Goal: Task Accomplishment & Management: Manage account settings

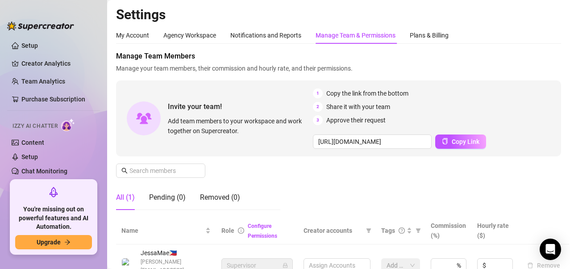
click at [350, 33] on div "Manage Team & Permissions" at bounding box center [355, 35] width 80 height 10
type input "[URL][DOMAIN_NAME]"
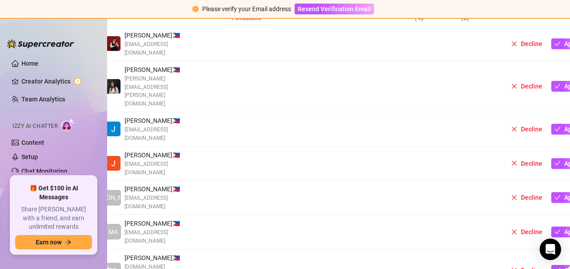
scroll to position [0, 16]
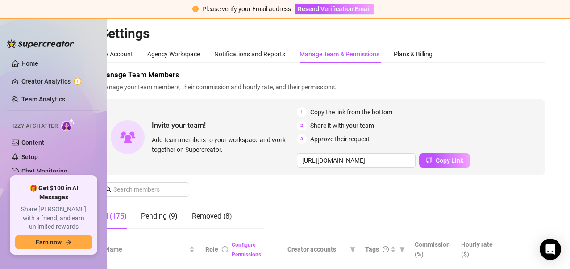
click at [476, 52] on div "My Account Agency Workspace Notifications and Reports Manage Team & Permissions…" at bounding box center [322, 54] width 445 height 17
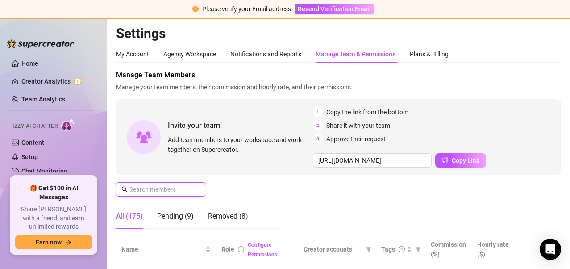
click at [175, 186] on input "text" at bounding box center [160, 189] width 63 height 10
paste input "[EMAIL_ADDRESS][DOMAIN_NAME]"
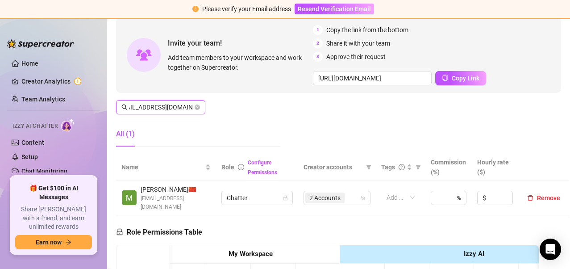
scroll to position [83, 0]
click at [351, 191] on div "2 Accounts" at bounding box center [332, 197] width 54 height 12
type input "[EMAIL_ADDRESS][DOMAIN_NAME]"
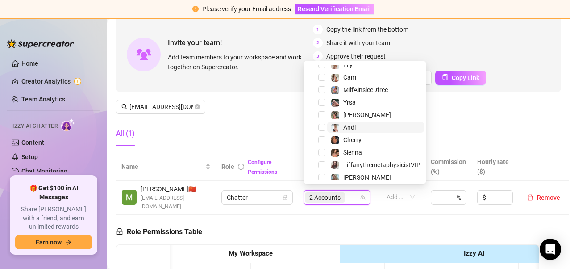
scroll to position [165, 0]
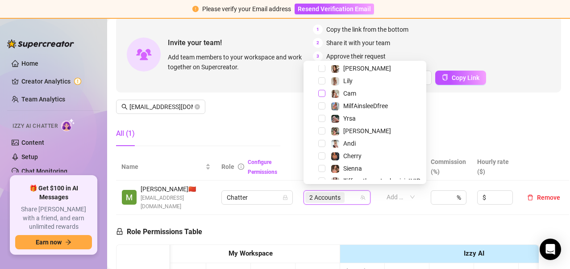
click at [322, 91] on span "Select tree node" at bounding box center [321, 93] width 7 height 7
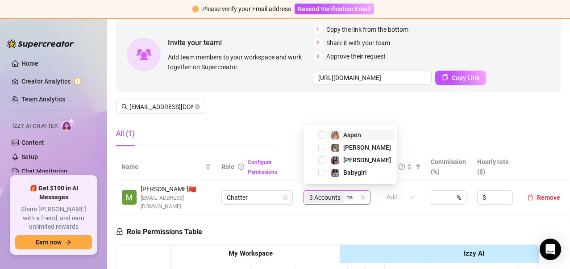
scroll to position [0, 0]
type input "hav"
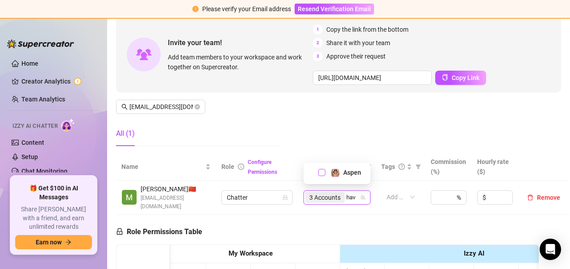
click at [321, 170] on span "Select tree node" at bounding box center [321, 172] width 7 height 7
click at [337, 194] on span "4 Accounts" at bounding box center [324, 197] width 31 height 10
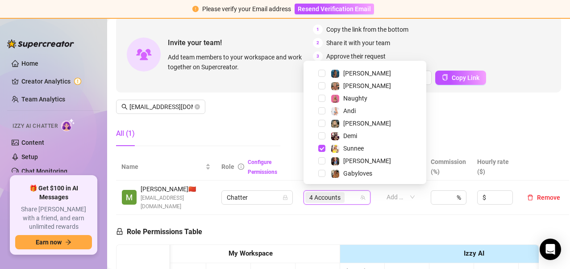
scroll to position [536, 0]
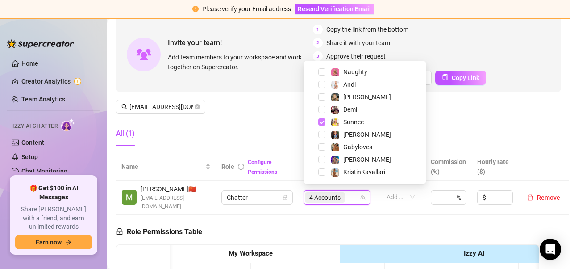
click at [323, 122] on span "Select tree node" at bounding box center [321, 121] width 7 height 7
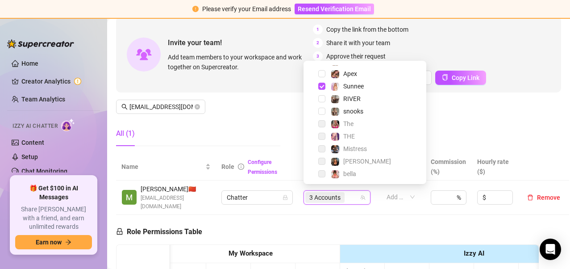
scroll to position [748, 0]
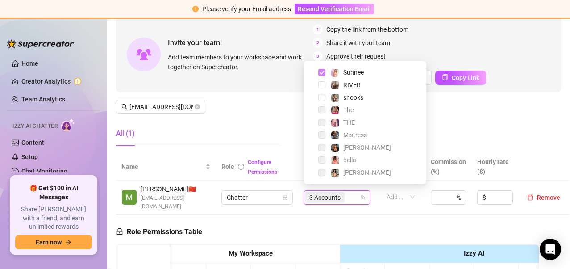
click at [321, 72] on span "Select tree node" at bounding box center [321, 72] width 7 height 7
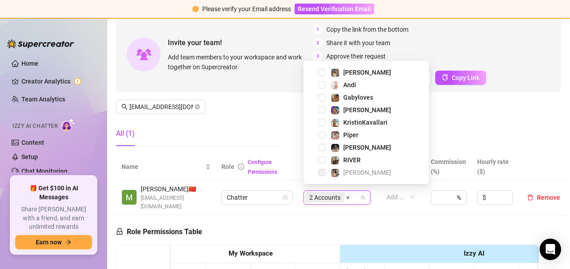
scroll to position [0, 0]
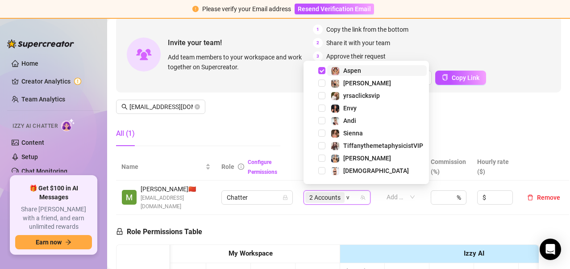
type input "va"
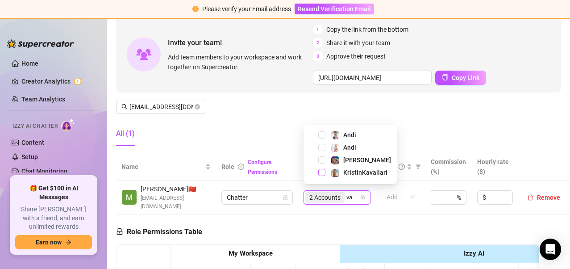
click at [323, 172] on span "Select tree node" at bounding box center [321, 172] width 7 height 7
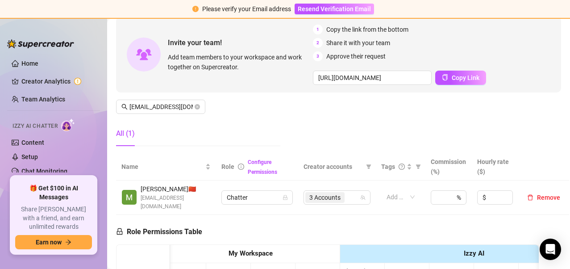
click at [246, 96] on div "Manage Team Members Manage your team members, their commission and hourly rate,…" at bounding box center [338, 70] width 445 height 166
click at [196, 106] on icon "close-circle" at bounding box center [197, 106] width 5 height 5
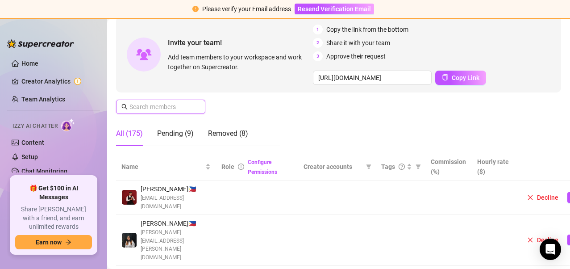
click at [162, 108] on input "text" at bounding box center [160, 107] width 63 height 10
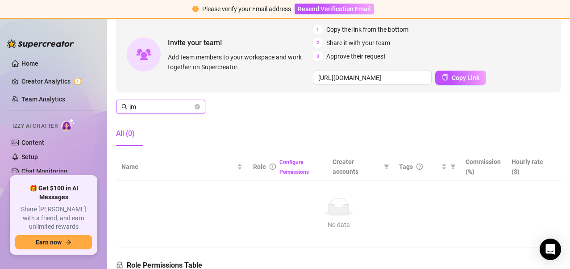
click at [181, 105] on input "jm" at bounding box center [160, 107] width 63 height 10
type input "j"
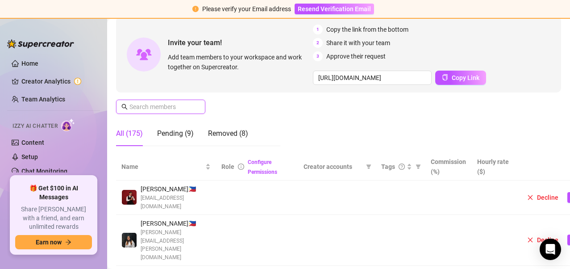
click at [162, 105] on input "text" at bounding box center [160, 107] width 63 height 10
paste input "[EMAIL_ADDRESS][DOMAIN_NAME]"
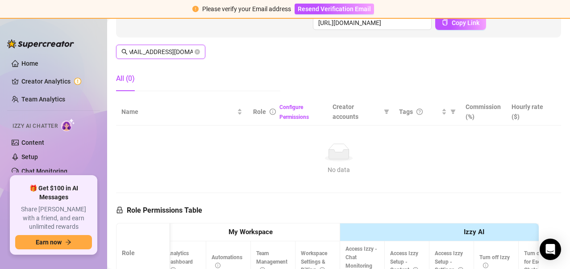
scroll to position [137, 0]
type input "[EMAIL_ADDRESS][DOMAIN_NAME]"
click at [197, 51] on icon "close-circle" at bounding box center [197, 52] width 5 height 5
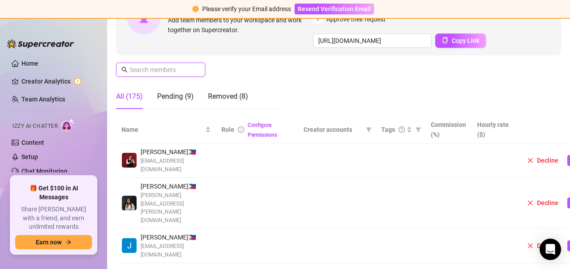
scroll to position [112, 0]
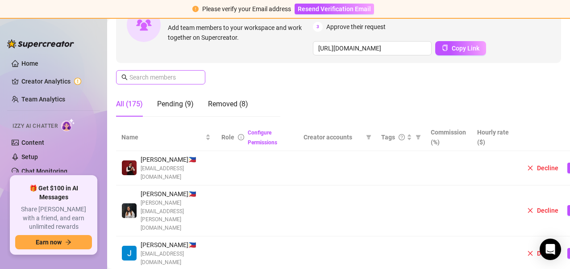
click at [173, 72] on span at bounding box center [160, 77] width 89 height 14
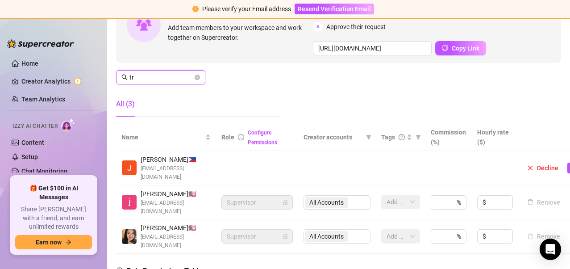
type input "t"
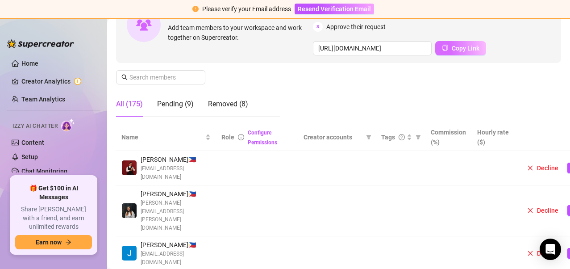
click at [451, 52] on button "Copy Link" at bounding box center [460, 48] width 51 height 14
click at [176, 99] on div "Pending (9)" at bounding box center [175, 104] width 37 height 11
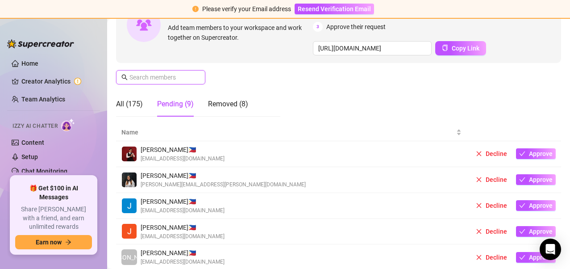
click at [155, 79] on input "text" at bounding box center [160, 77] width 63 height 10
click at [139, 99] on div "All (175)" at bounding box center [129, 104] width 27 height 11
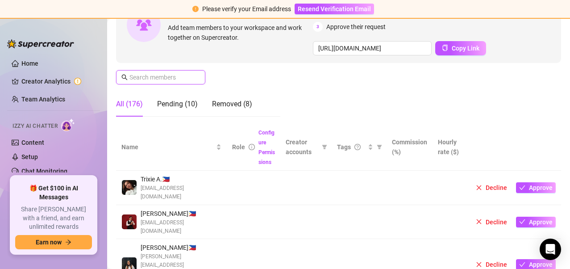
click at [156, 79] on input "text" at bounding box center [160, 77] width 63 height 10
paste input "[EMAIL_ADDRESS][DOMAIN_NAME]"
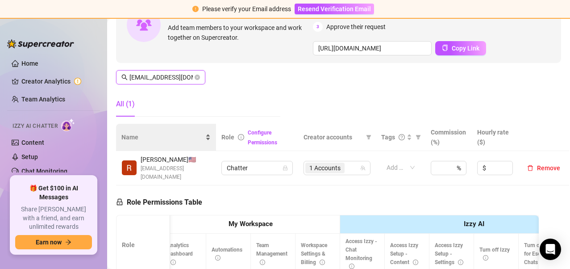
scroll to position [0, 15]
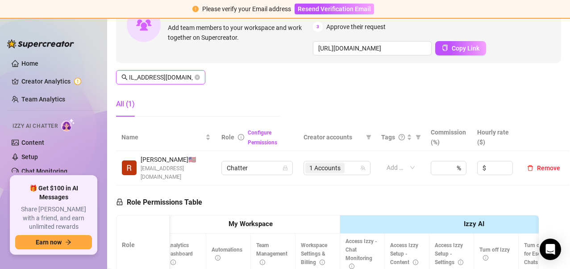
type input "[EMAIL_ADDRESS][DOMAIN_NAME]"
click at [244, 105] on div "All (1)" at bounding box center [198, 103] width 164 height 25
click at [352, 163] on div "1 Accounts" at bounding box center [332, 168] width 54 height 12
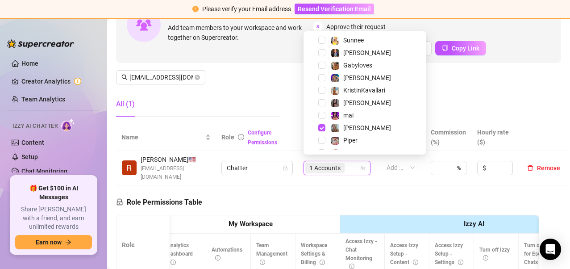
scroll to position [575, 0]
click at [319, 127] on span "Select tree node" at bounding box center [321, 127] width 7 height 7
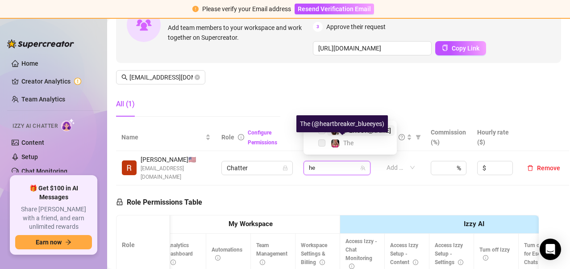
type input "h"
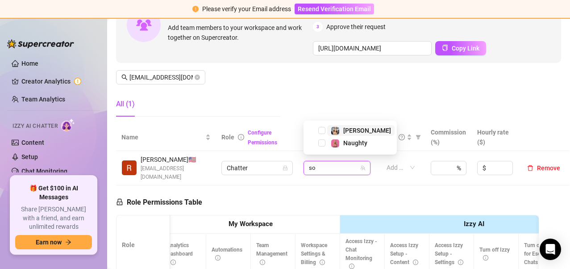
type input "s"
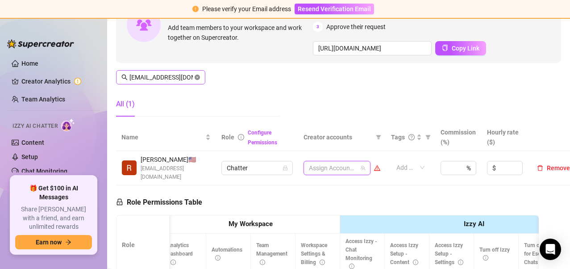
click at [197, 76] on icon "close-circle" at bounding box center [197, 77] width 5 height 5
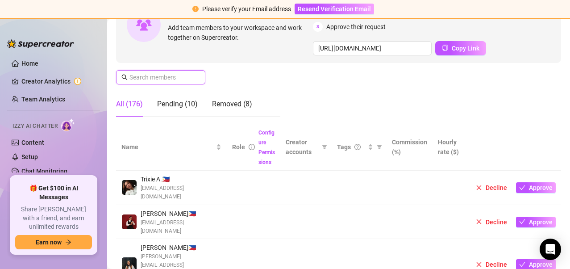
paste input "[EMAIL_ADDRESS][DOMAIN_NAME]"
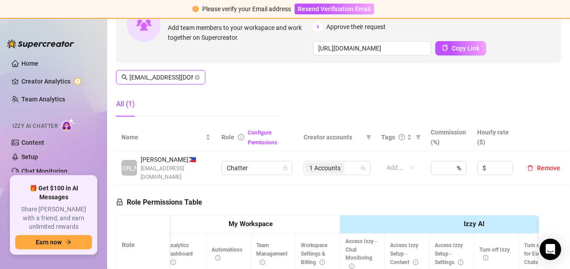
scroll to position [0, 24]
type input "[EMAIL_ADDRESS][DOMAIN_NAME]"
click at [349, 168] on div "1 Accounts" at bounding box center [332, 168] width 54 height 12
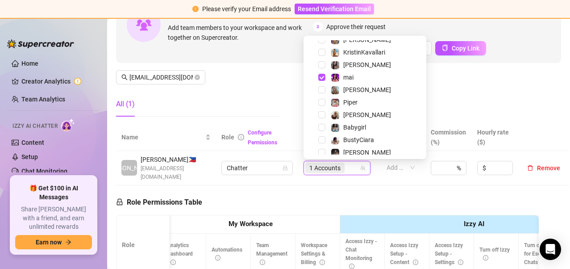
scroll to position [618, 0]
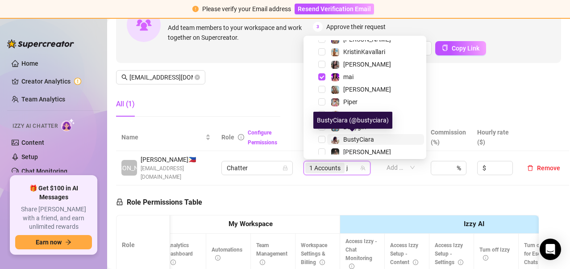
type input "ja"
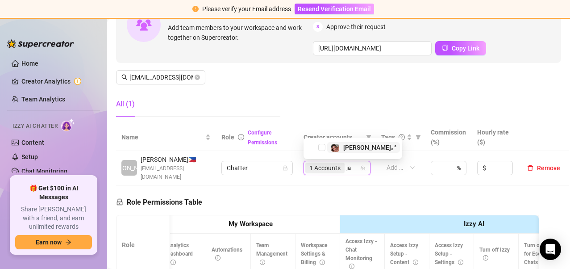
scroll to position [0, 0]
click at [321, 146] on span "Select tree node" at bounding box center [321, 147] width 7 height 7
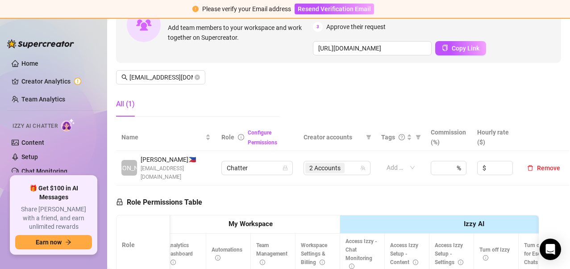
click at [244, 83] on div "Manage Team Members Manage your team members, their commission and hourly rate,…" at bounding box center [338, 41] width 445 height 166
click at [353, 166] on div "2 Accounts" at bounding box center [332, 168] width 54 height 12
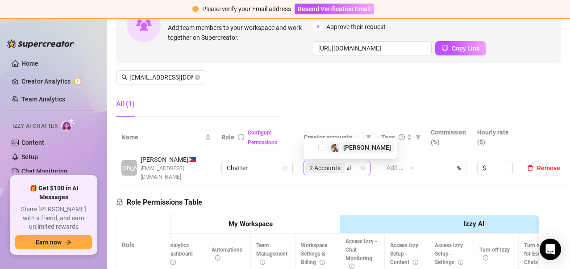
type input "a"
type input "v"
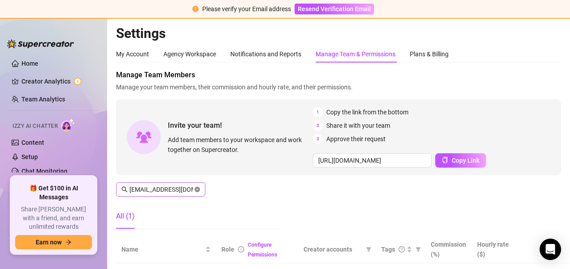
click at [199, 189] on icon "close-circle" at bounding box center [197, 188] width 5 height 5
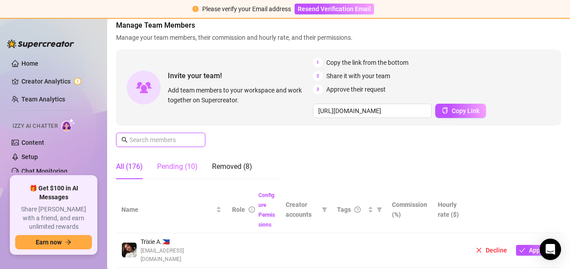
scroll to position [69, 0]
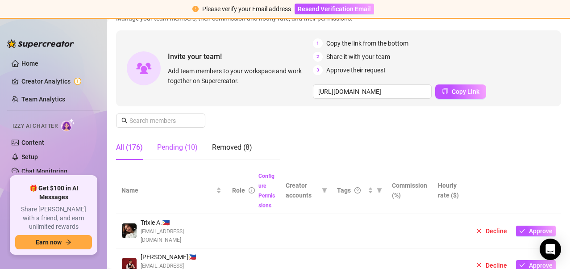
click at [186, 148] on div "Pending (10)" at bounding box center [177, 147] width 41 height 11
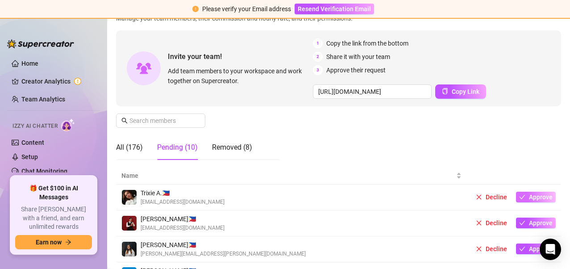
click at [532, 197] on span "Approve" at bounding box center [541, 196] width 24 height 7
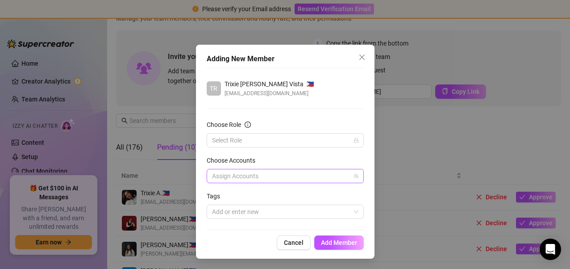
click at [279, 177] on div at bounding box center [280, 176] width 144 height 12
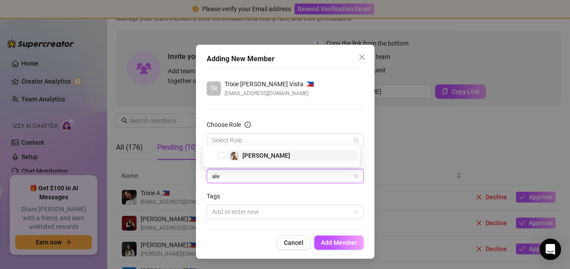
type input "[PERSON_NAME]"
click at [222, 155] on span "Select tree node" at bounding box center [220, 155] width 7 height 7
click at [271, 184] on form "Choose Role Select Role Choose Accounts alex Tags Add or enter new" at bounding box center [285, 169] width 157 height 99
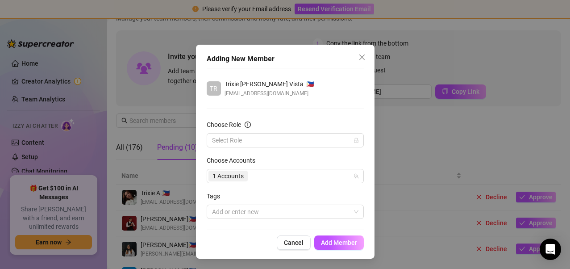
click at [199, 168] on div "Adding New Member TR [PERSON_NAME] 🇵🇭 [EMAIL_ADDRESS][DOMAIN_NAME] Choose Role …" at bounding box center [285, 152] width 178 height 214
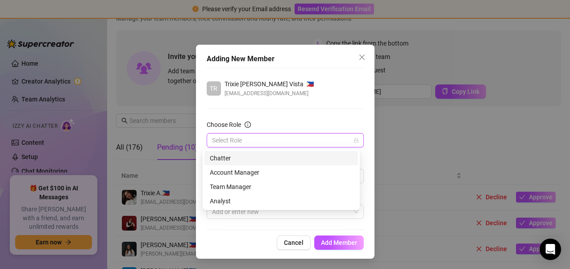
click at [255, 140] on input "Choose Role" at bounding box center [281, 139] width 138 height 13
click at [255, 158] on div "Chatter" at bounding box center [281, 158] width 143 height 10
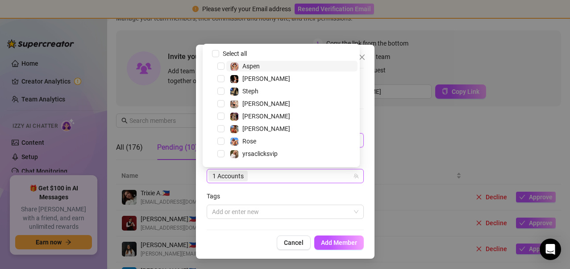
click at [279, 181] on div "1 Accounts" at bounding box center [280, 176] width 144 height 12
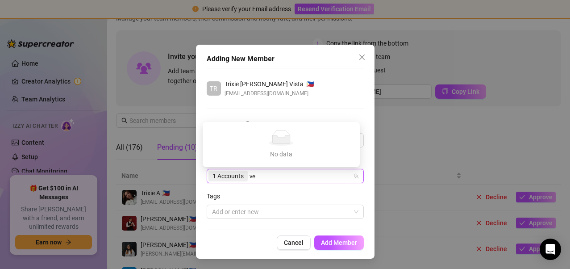
type input "v"
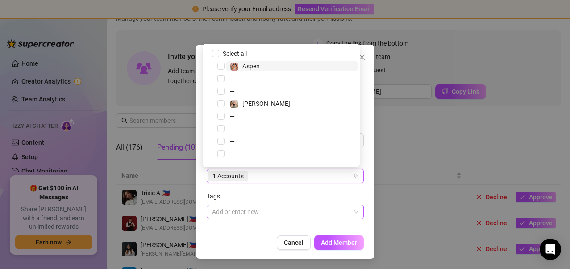
click at [280, 207] on div at bounding box center [280, 211] width 144 height 12
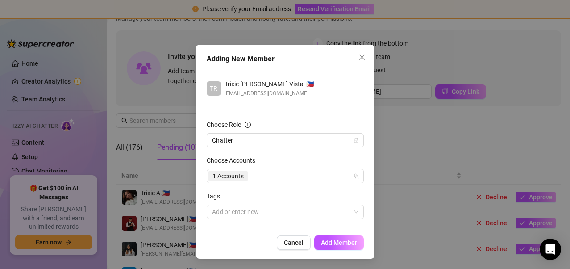
click at [313, 193] on div "Tags" at bounding box center [285, 197] width 157 height 13
click at [339, 239] on span "Add Member" at bounding box center [339, 242] width 36 height 7
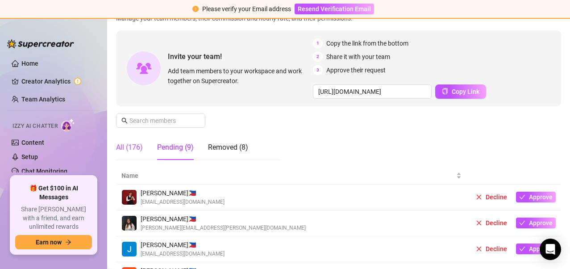
click at [139, 143] on div "All (176)" at bounding box center [129, 147] width 27 height 11
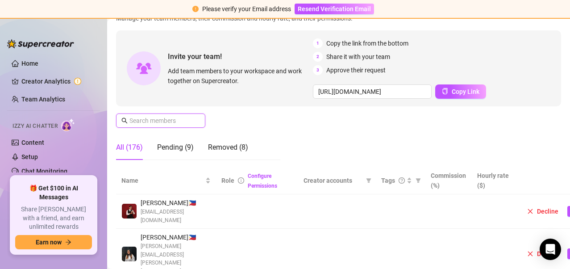
click at [154, 121] on input "text" at bounding box center [160, 121] width 63 height 10
click at [182, 115] on span at bounding box center [160, 120] width 89 height 14
paste input "[EMAIL_ADDRESS][DOMAIN_NAME]"
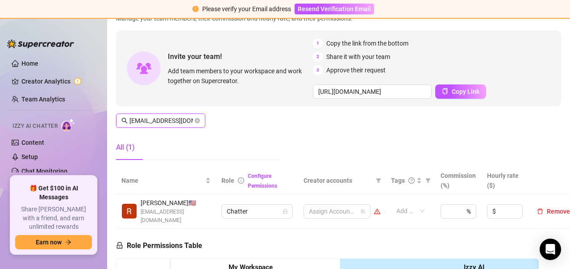
scroll to position [0, 15]
click at [344, 207] on div at bounding box center [332, 211] width 54 height 12
type input "[EMAIL_ADDRESS][DOMAIN_NAME]"
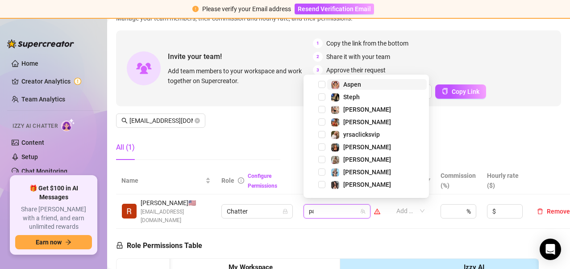
scroll to position [67, 16]
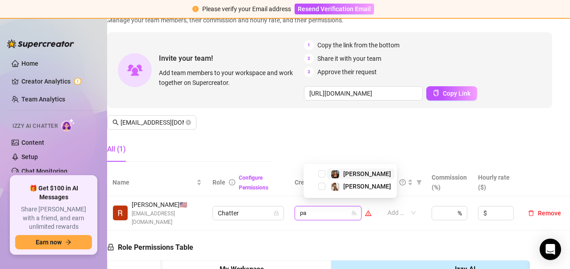
type input "pai"
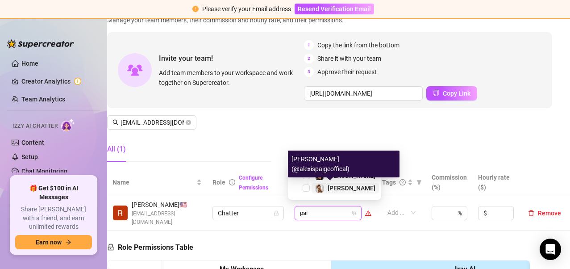
click at [330, 186] on span "[PERSON_NAME]" at bounding box center [351, 187] width 48 height 7
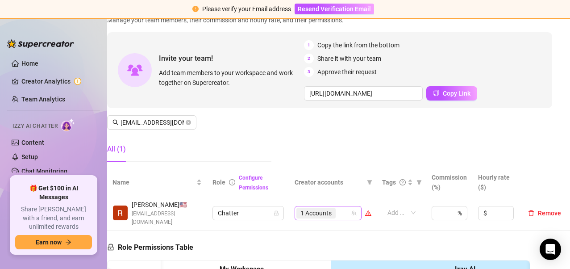
click at [337, 212] on input "search" at bounding box center [338, 212] width 2 height 11
type input "hear"
click at [306, 187] on span "Select tree node" at bounding box center [305, 185] width 7 height 7
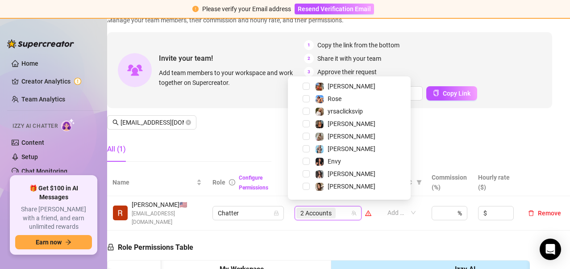
scroll to position [87, 0]
click at [308, 121] on span "Select tree node" at bounding box center [305, 123] width 7 height 7
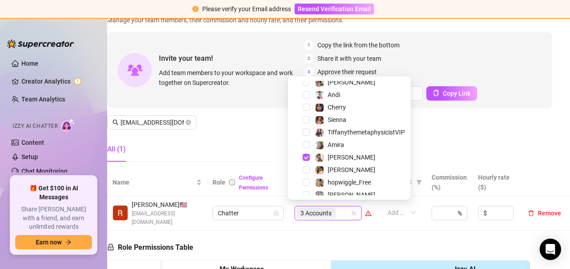
scroll to position [269, 0]
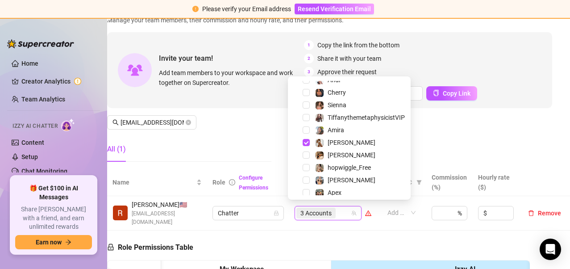
click at [310, 141] on div "[PERSON_NAME]" at bounding box center [349, 142] width 118 height 11
click at [309, 141] on span "Select tree node" at bounding box center [305, 142] width 7 height 7
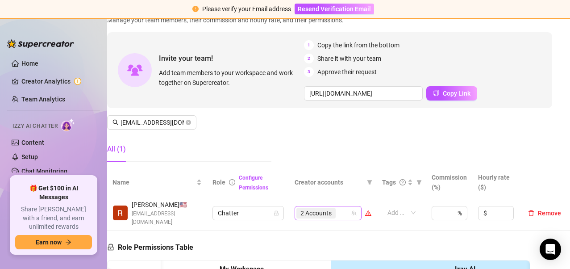
click at [335, 210] on div "2 Accounts" at bounding box center [323, 213] width 54 height 12
click at [337, 210] on input "search" at bounding box center [338, 212] width 2 height 11
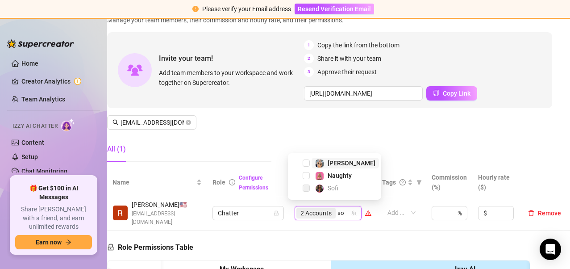
scroll to position [0, 0]
type input "s"
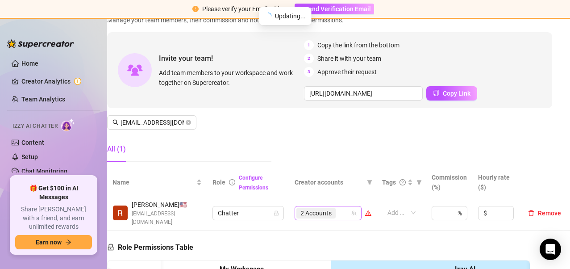
click at [333, 210] on div "2 Accounts" at bounding box center [323, 213] width 54 height 12
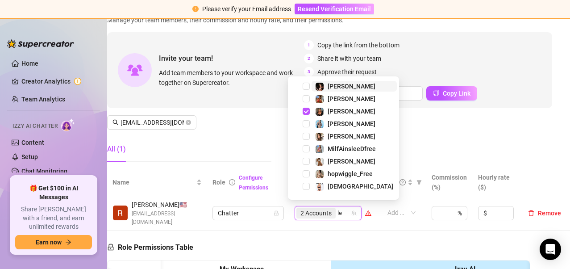
type input "l"
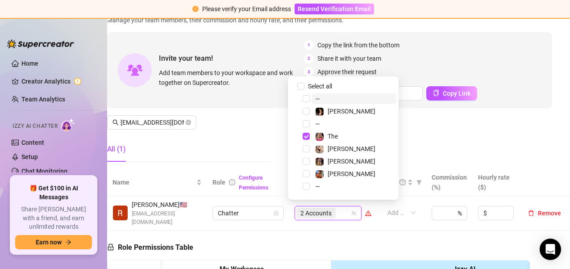
click at [422, 153] on div "Manage Team Members Manage your team members, their commission and hourly rate,…" at bounding box center [329, 86] width 445 height 166
